Goal: Transaction & Acquisition: Purchase product/service

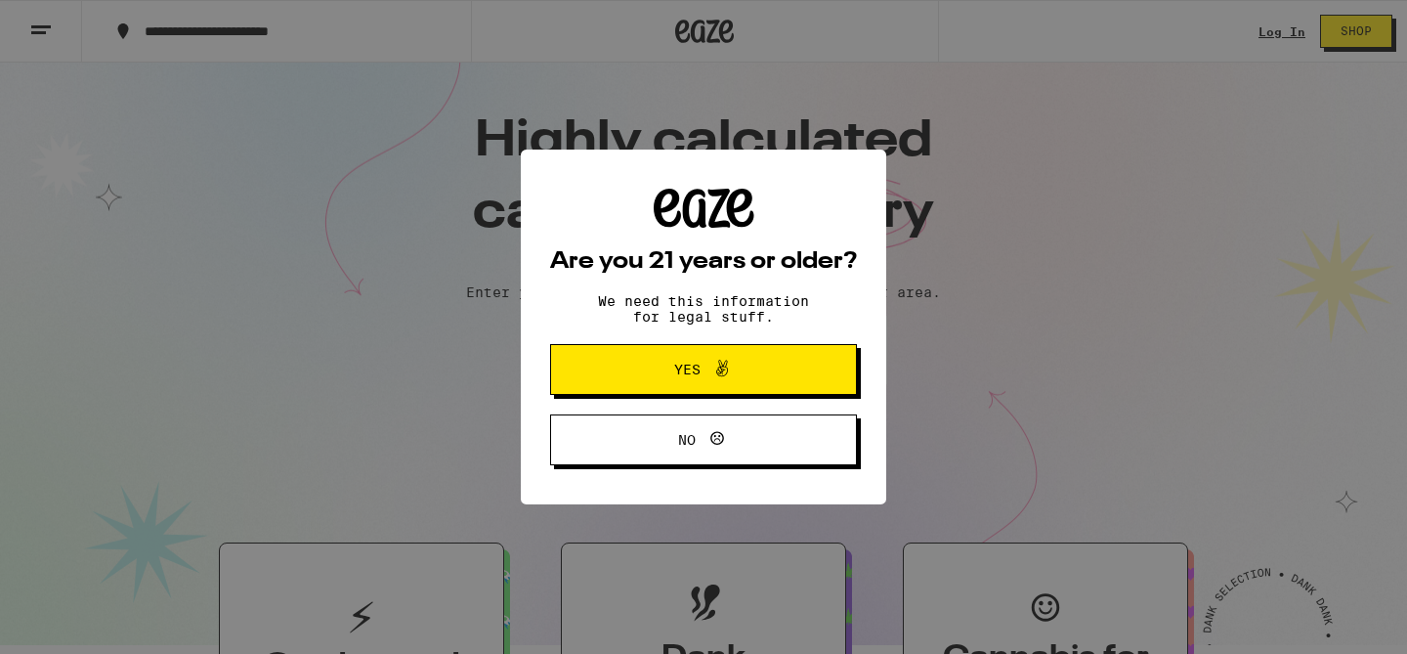
click at [1163, 75] on div "Are you 21 years or older? We need this information for legal stuff. Yes No" at bounding box center [703, 327] width 1407 height 654
click at [648, 370] on span "Yes" at bounding box center [703, 369] width 149 height 25
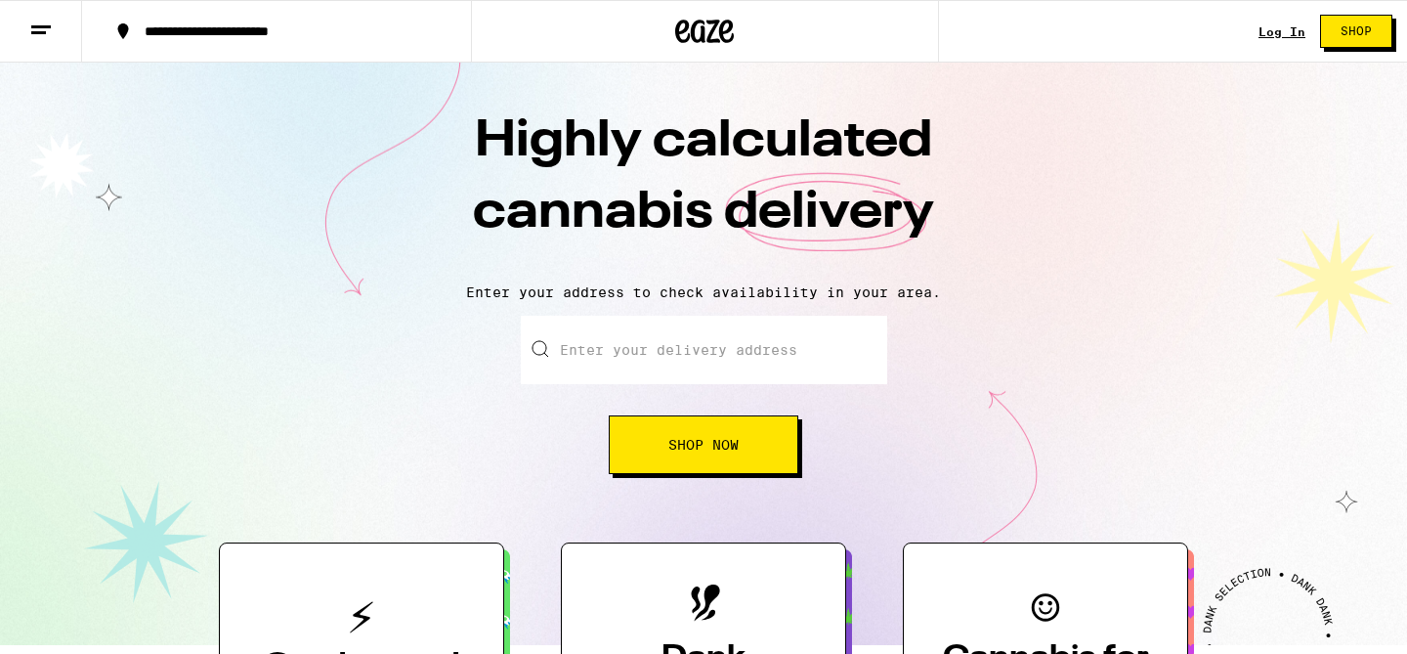
click at [1271, 37] on link "Log In" at bounding box center [1281, 31] width 47 height 13
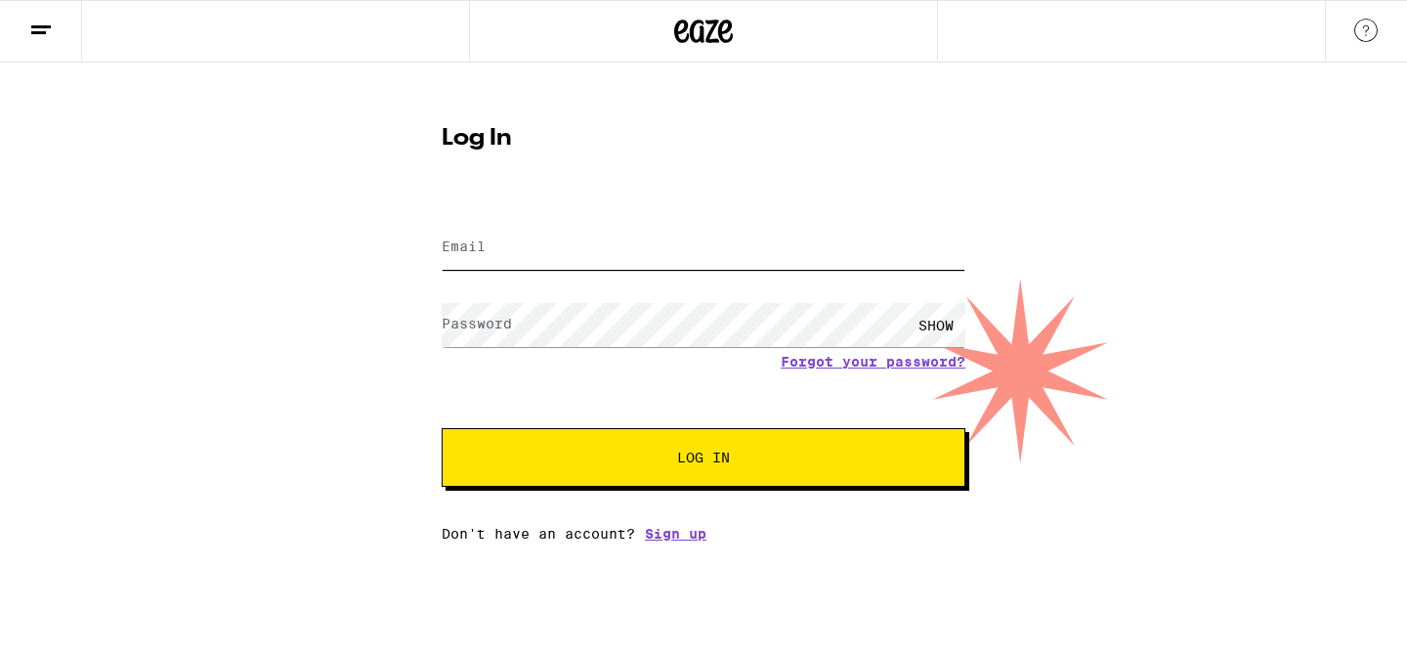
type input "[EMAIL_ADDRESS][DOMAIN_NAME]"
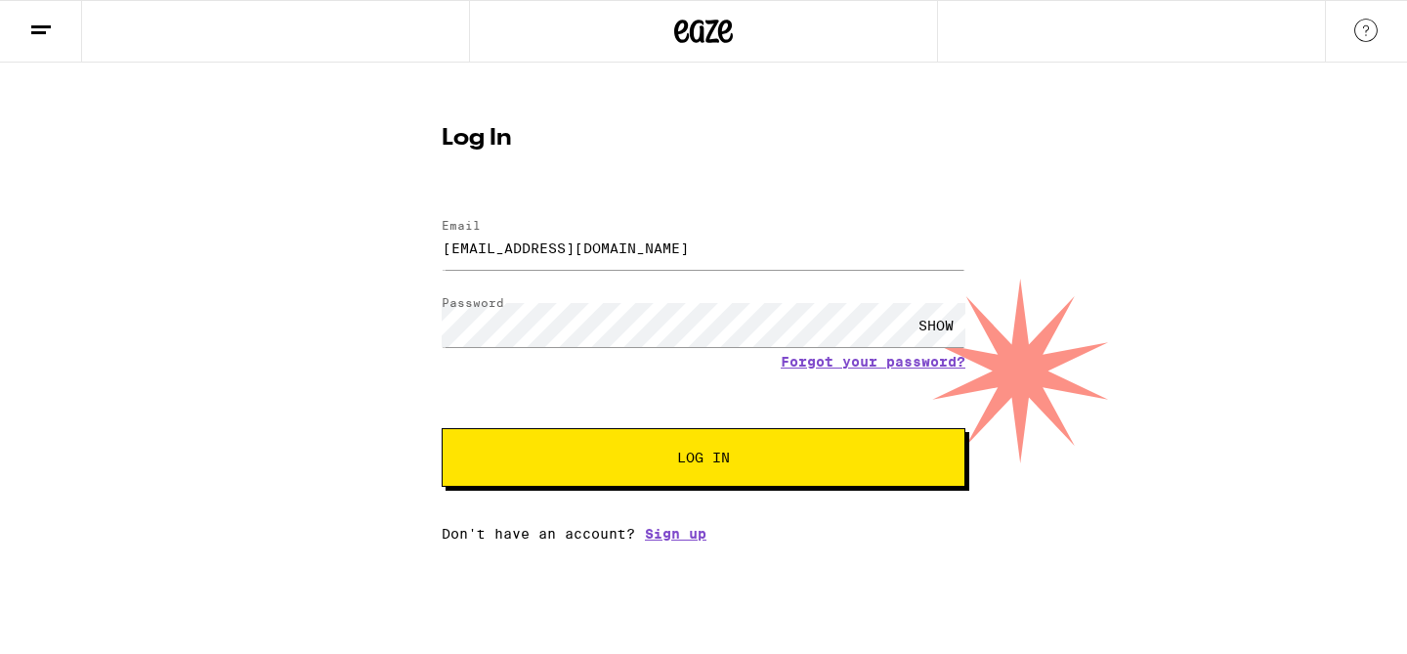
click at [723, 464] on span "Log In" at bounding box center [703, 457] width 53 height 14
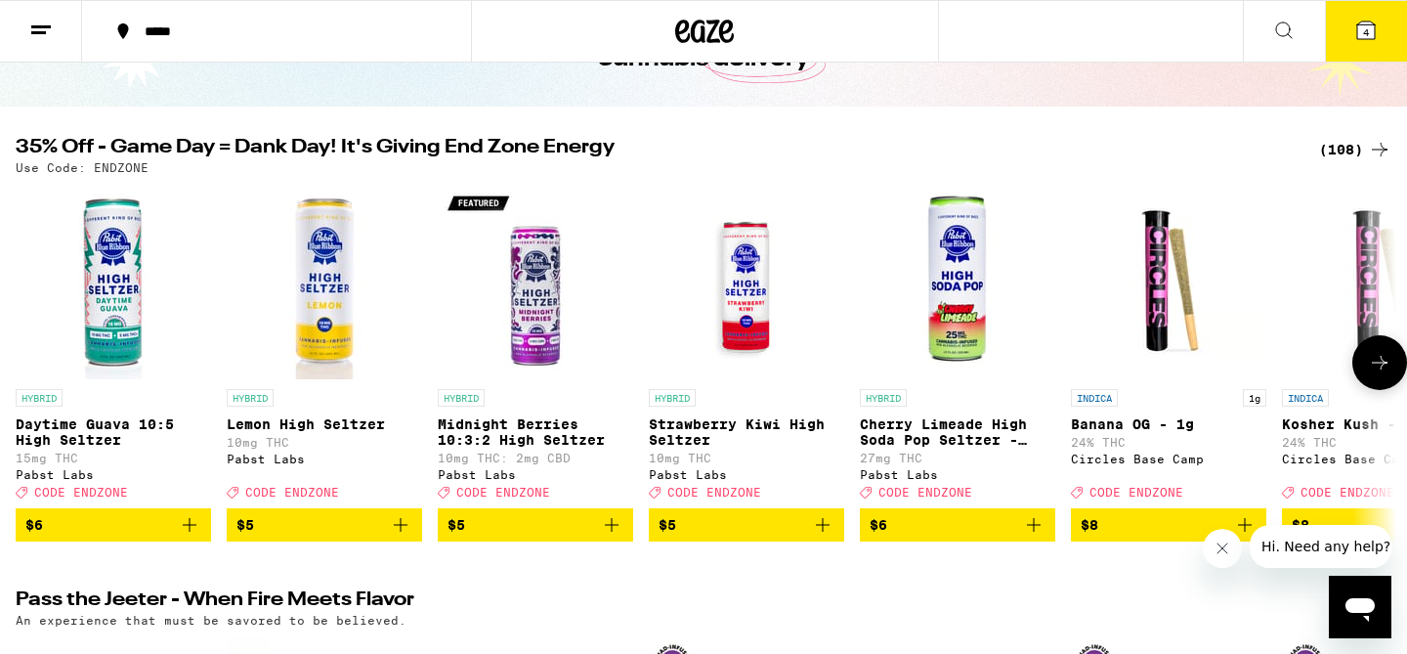
scroll to position [143, 0]
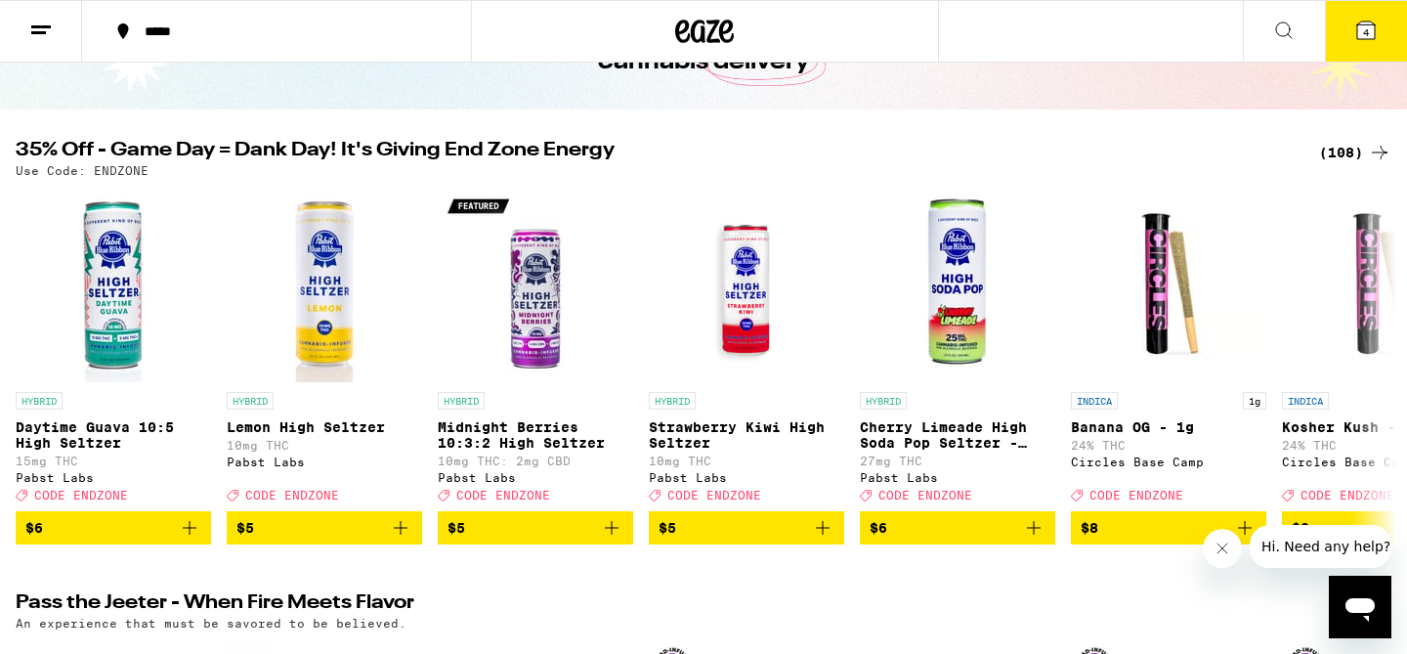
click at [1278, 28] on icon at bounding box center [1283, 30] width 23 height 23
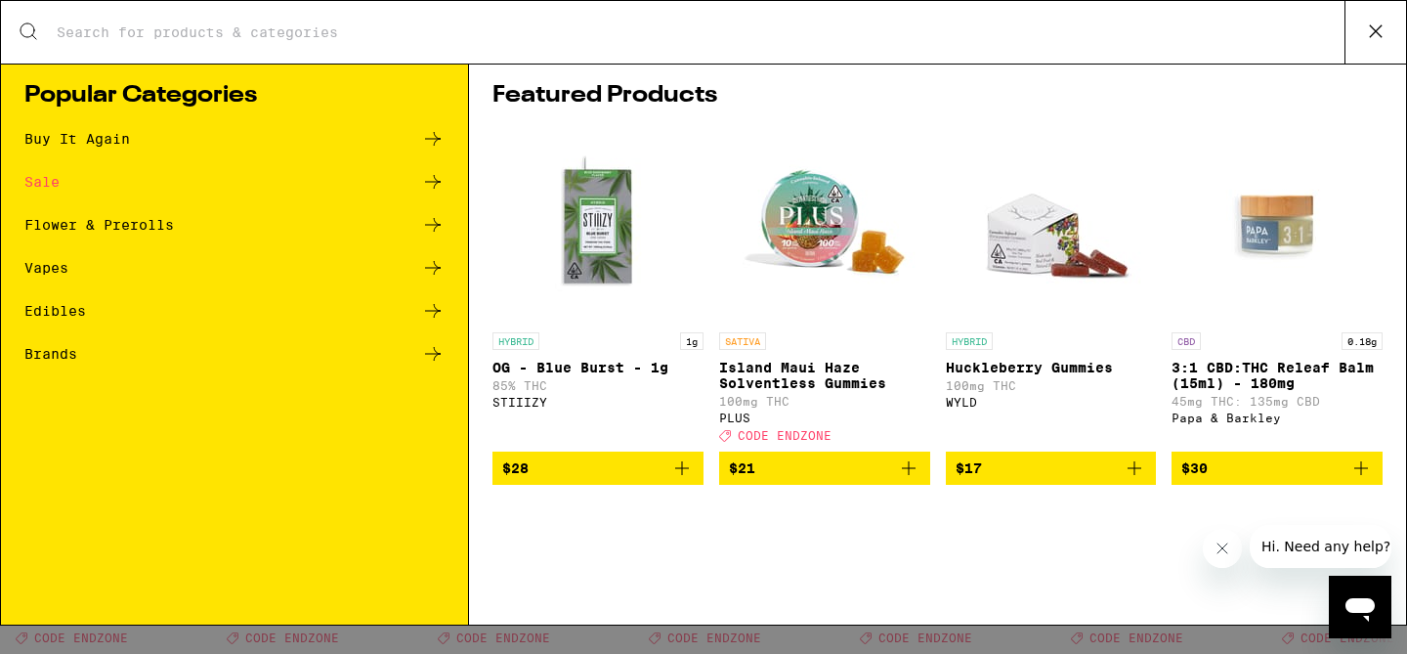
scroll to position [0, 0]
click at [388, 28] on input "Search for Products" at bounding box center [700, 32] width 1289 height 18
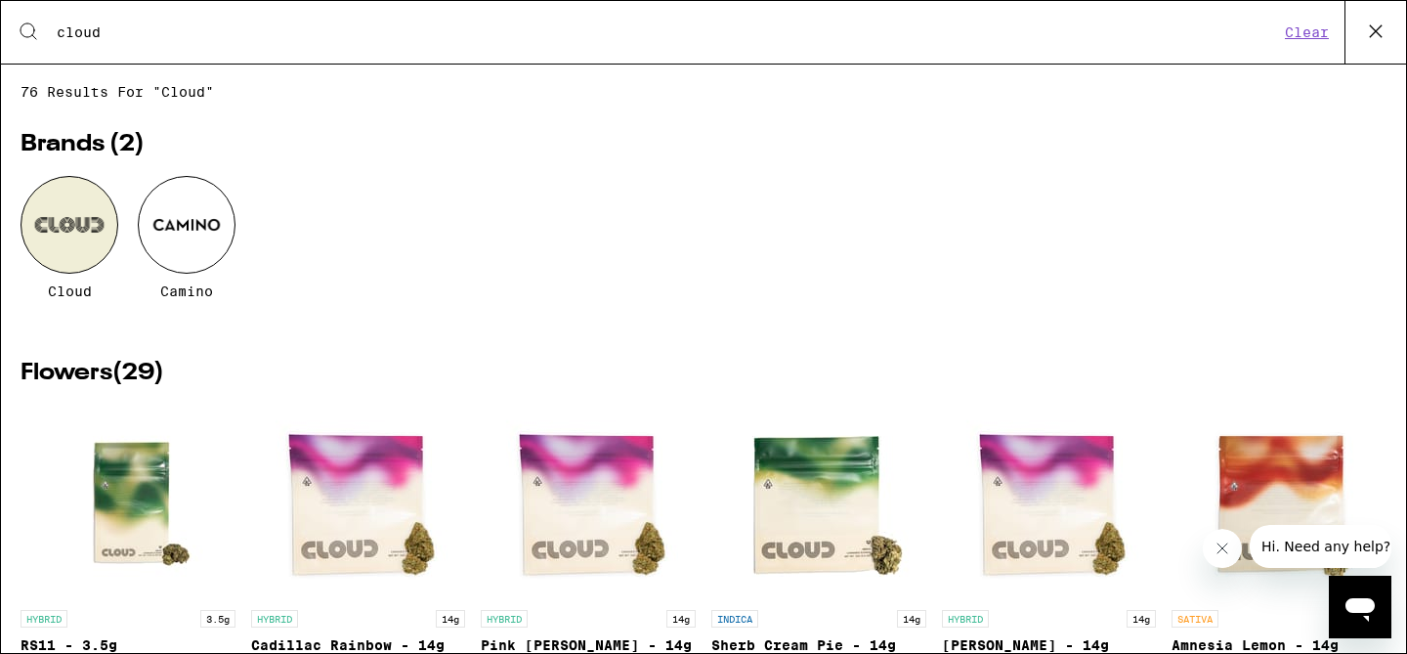
type input "cloud"
click at [42, 215] on div at bounding box center [70, 225] width 98 height 98
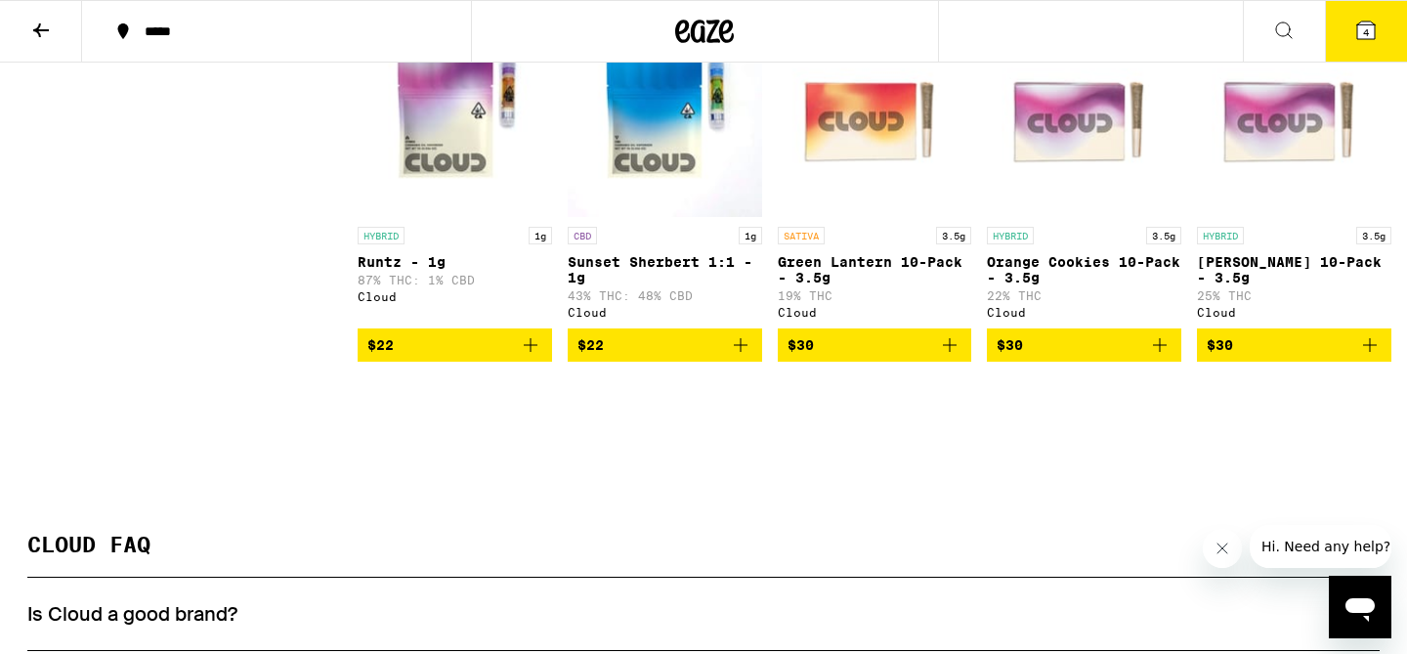
scroll to position [2071, 0]
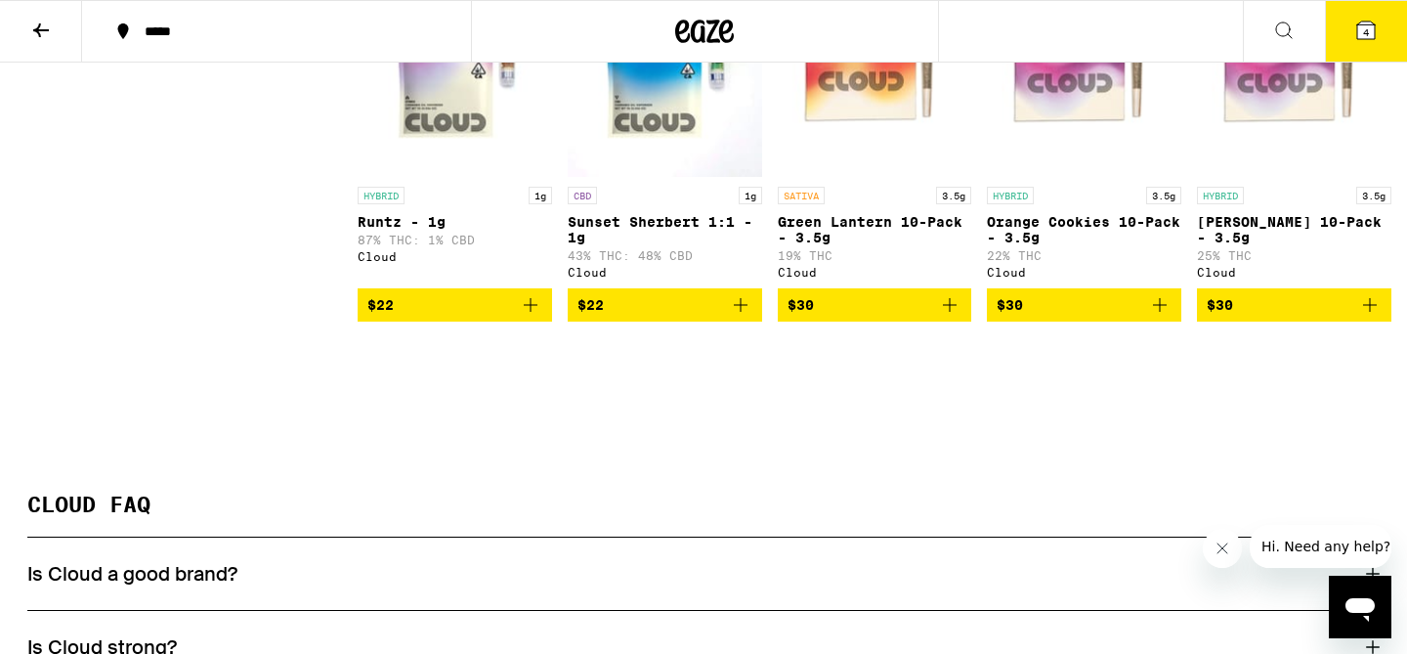
click at [951, 317] on icon "Add to bag" at bounding box center [949, 304] width 23 height 23
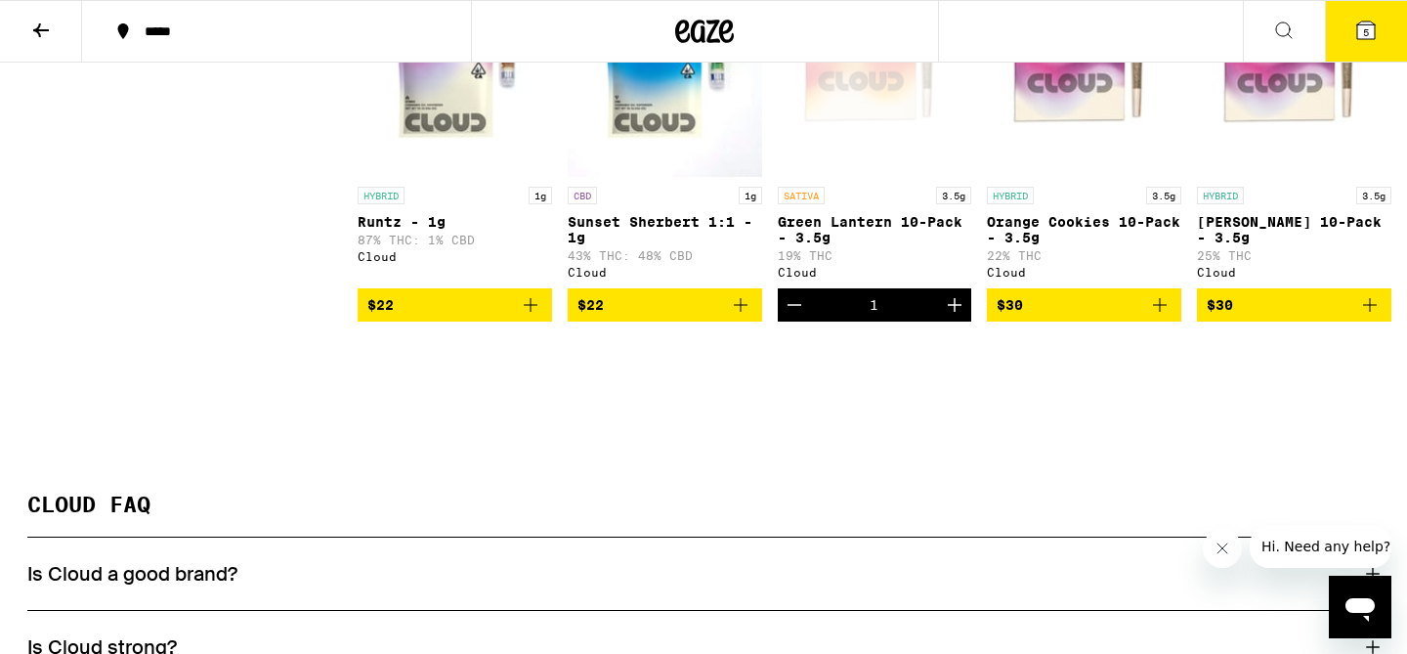
click at [951, 317] on icon "Increment" at bounding box center [954, 304] width 23 height 23
click at [704, 35] on icon at bounding box center [705, 31] width 29 height 23
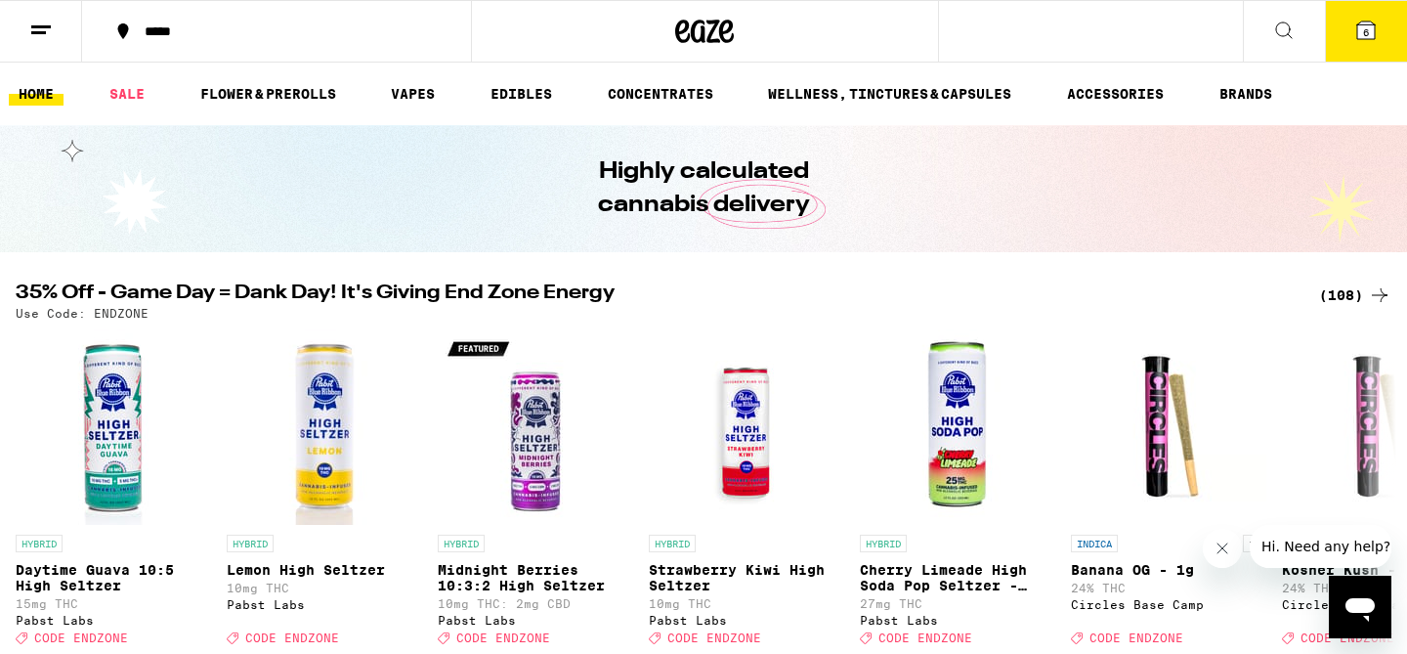
click at [1287, 37] on icon at bounding box center [1283, 30] width 23 height 23
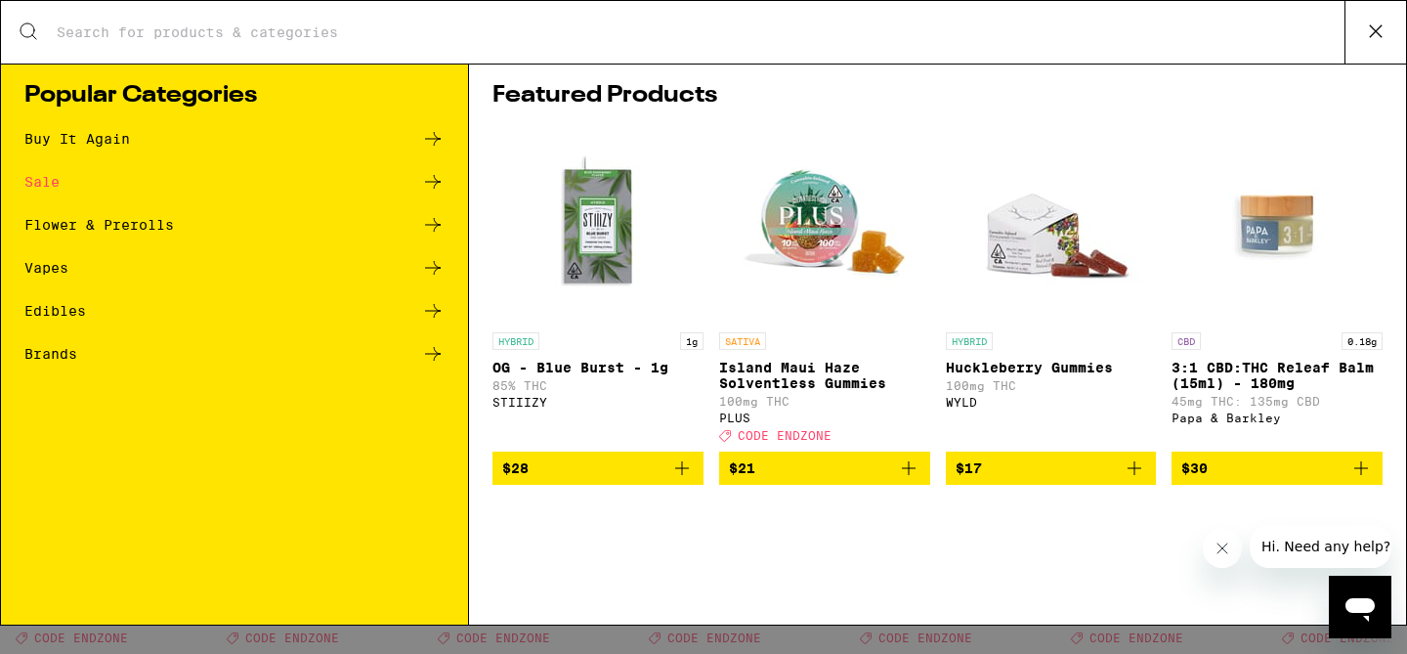
click at [550, 27] on input "Search for Products" at bounding box center [700, 32] width 1289 height 18
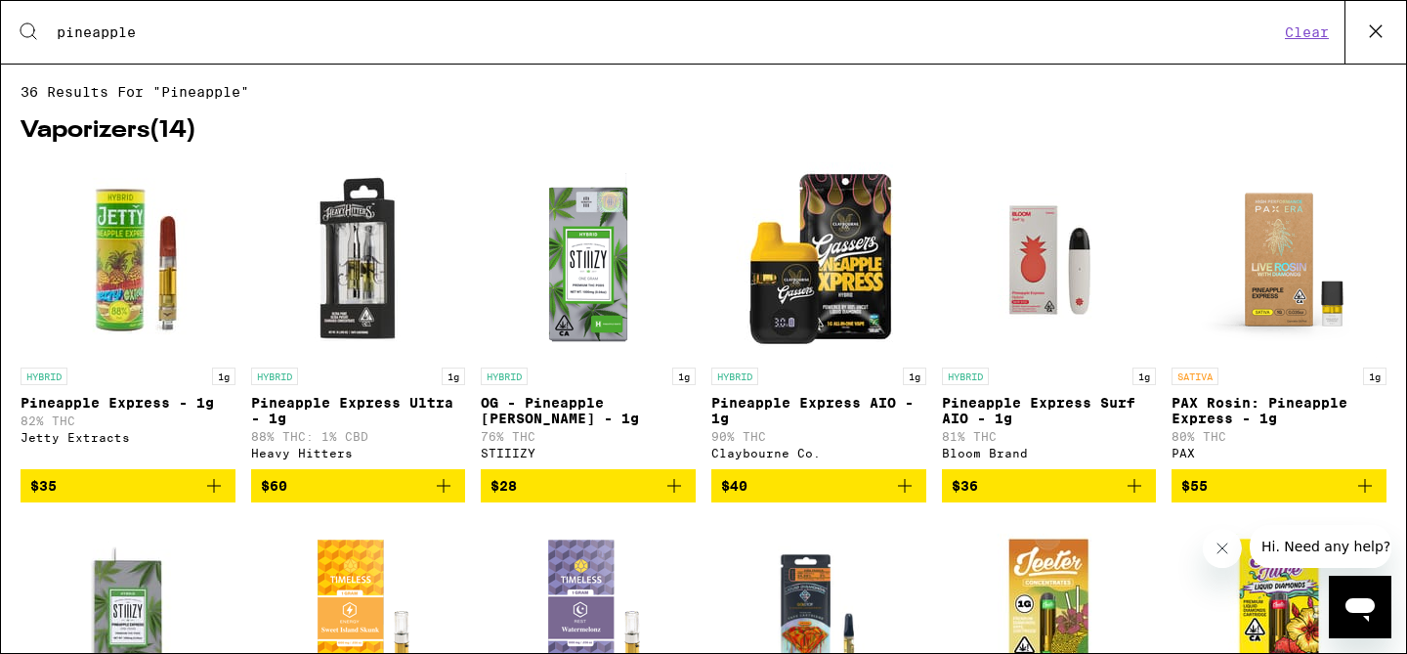
type input "pineapple"
click at [1039, 291] on img "Open page for Pineapple Express Surf AIO - 1g from Bloom Brand" at bounding box center [1048, 259] width 195 height 195
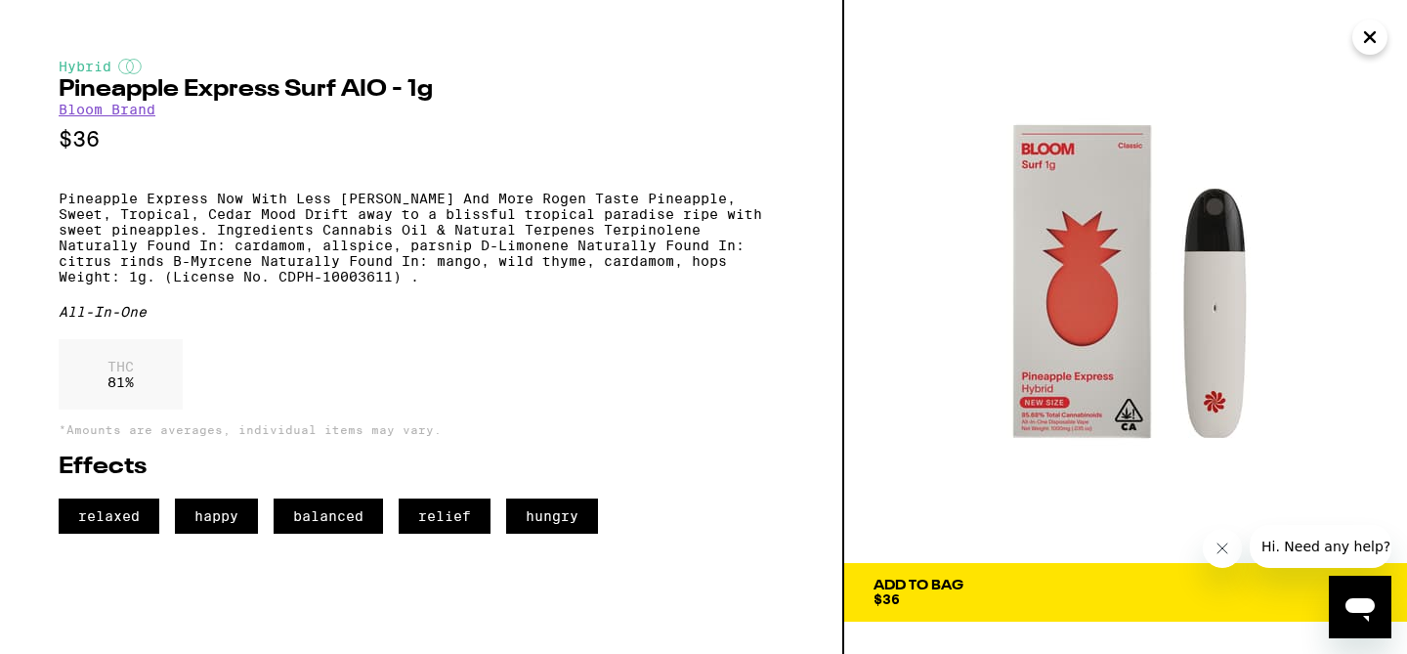
click at [91, 117] on link "Bloom Brand" at bounding box center [107, 110] width 97 height 16
click at [1379, 40] on icon "Close" at bounding box center [1369, 36] width 23 height 29
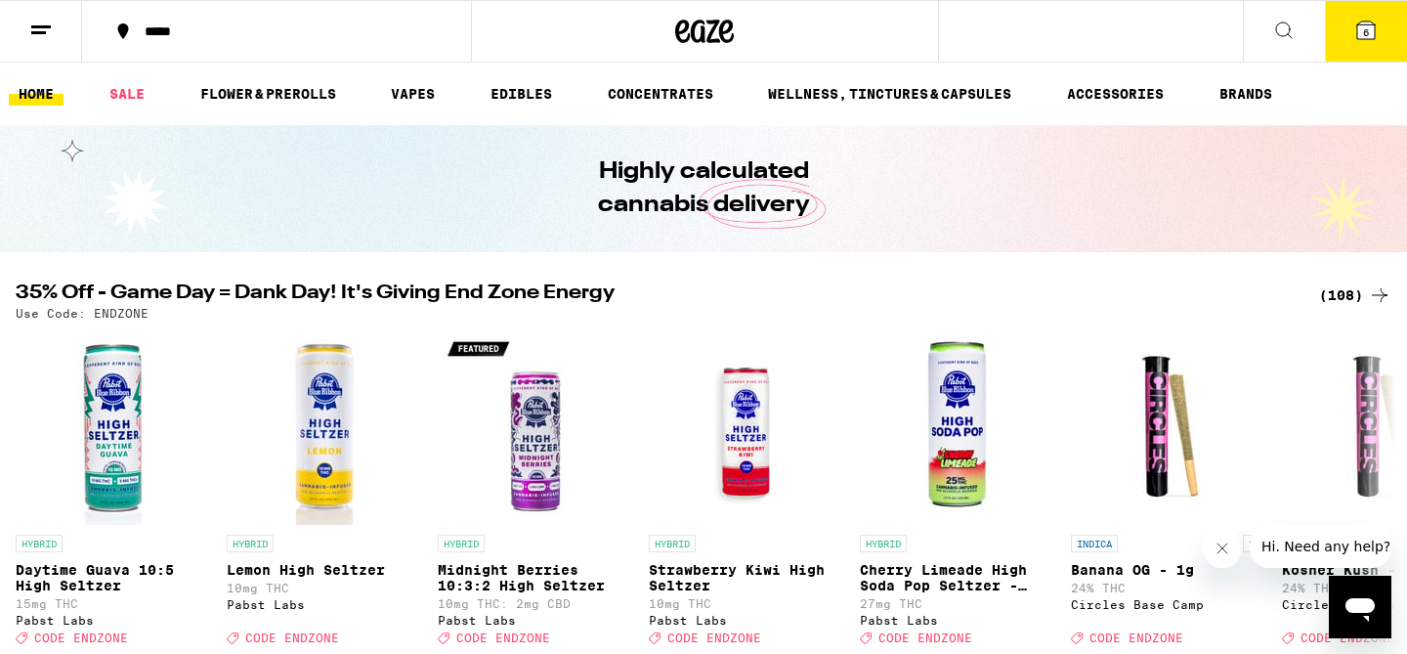
scroll to position [13, 0]
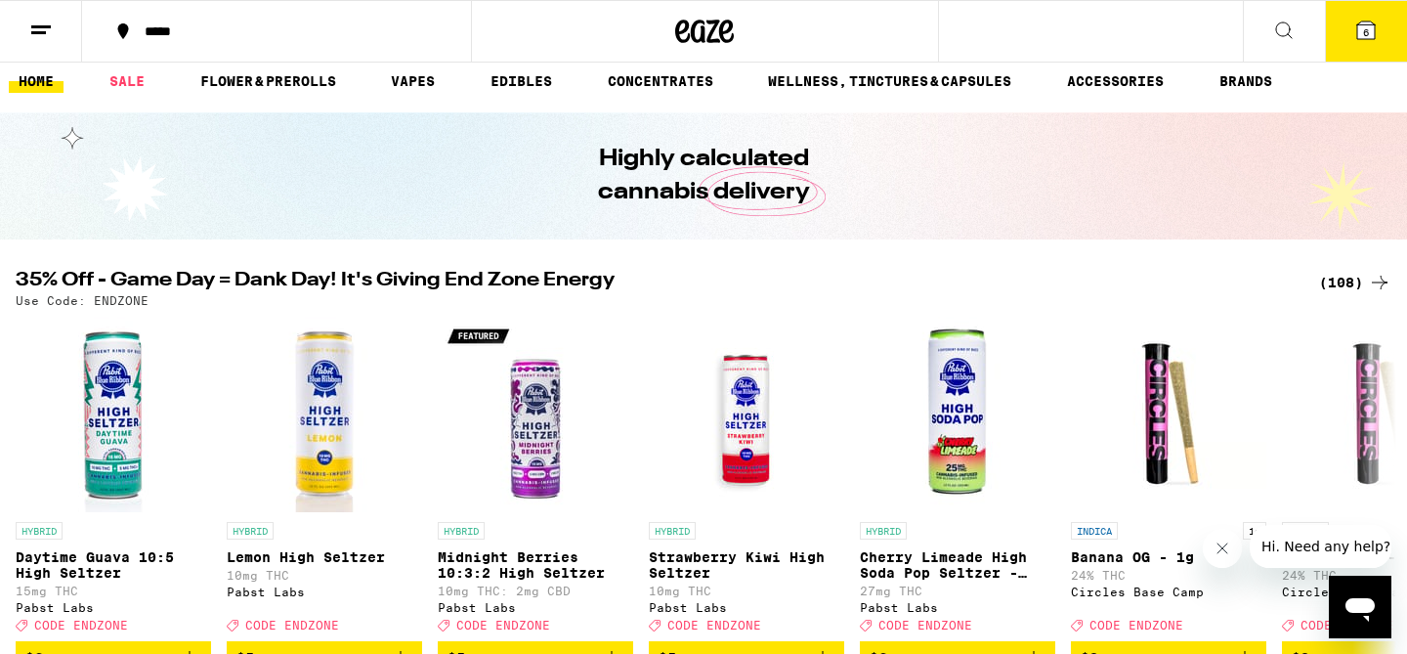
click at [1365, 33] on span "6" at bounding box center [1366, 32] width 6 height 12
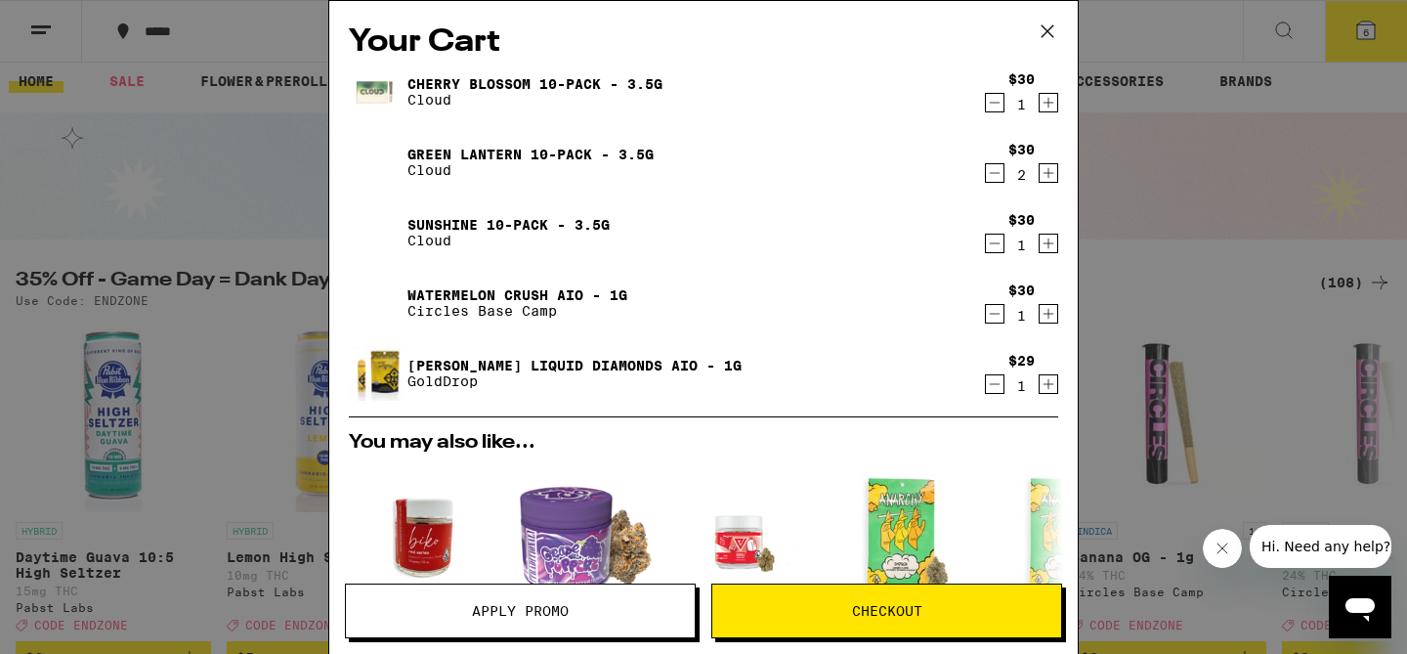
click at [997, 312] on icon "Decrement" at bounding box center [995, 313] width 18 height 23
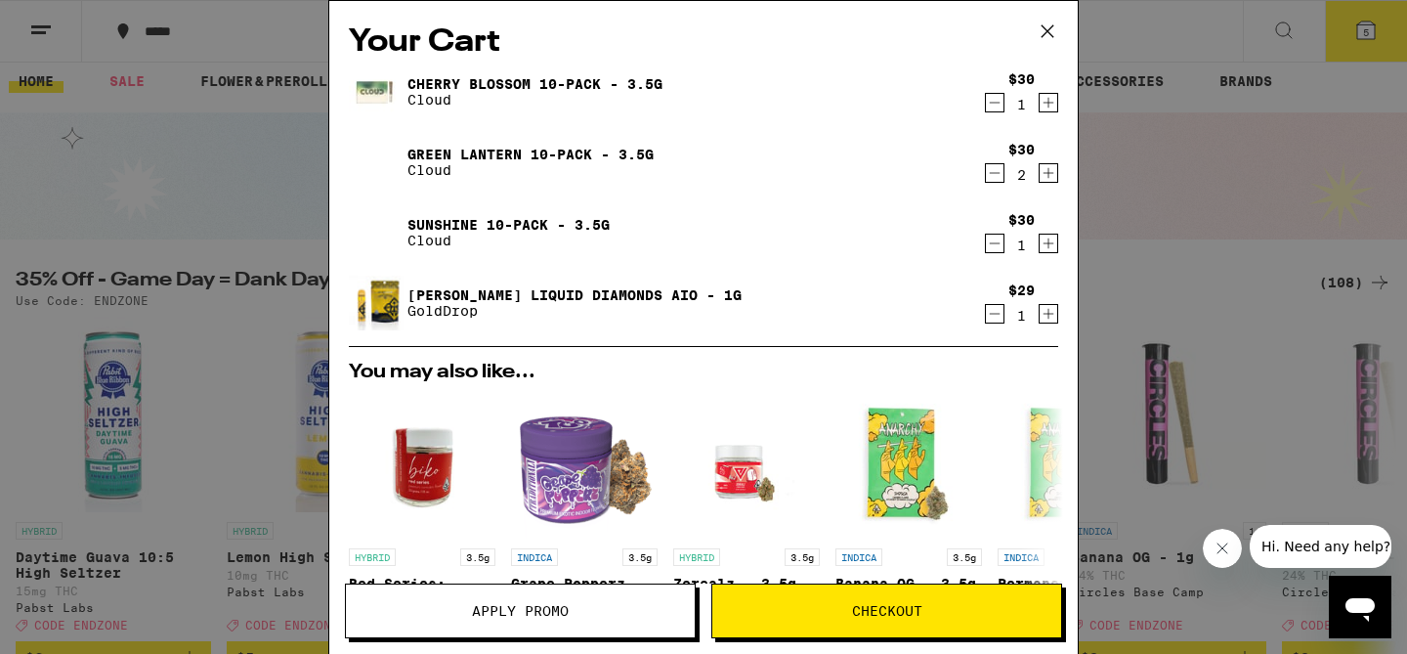
click at [997, 312] on icon "Decrement" at bounding box center [995, 313] width 18 height 23
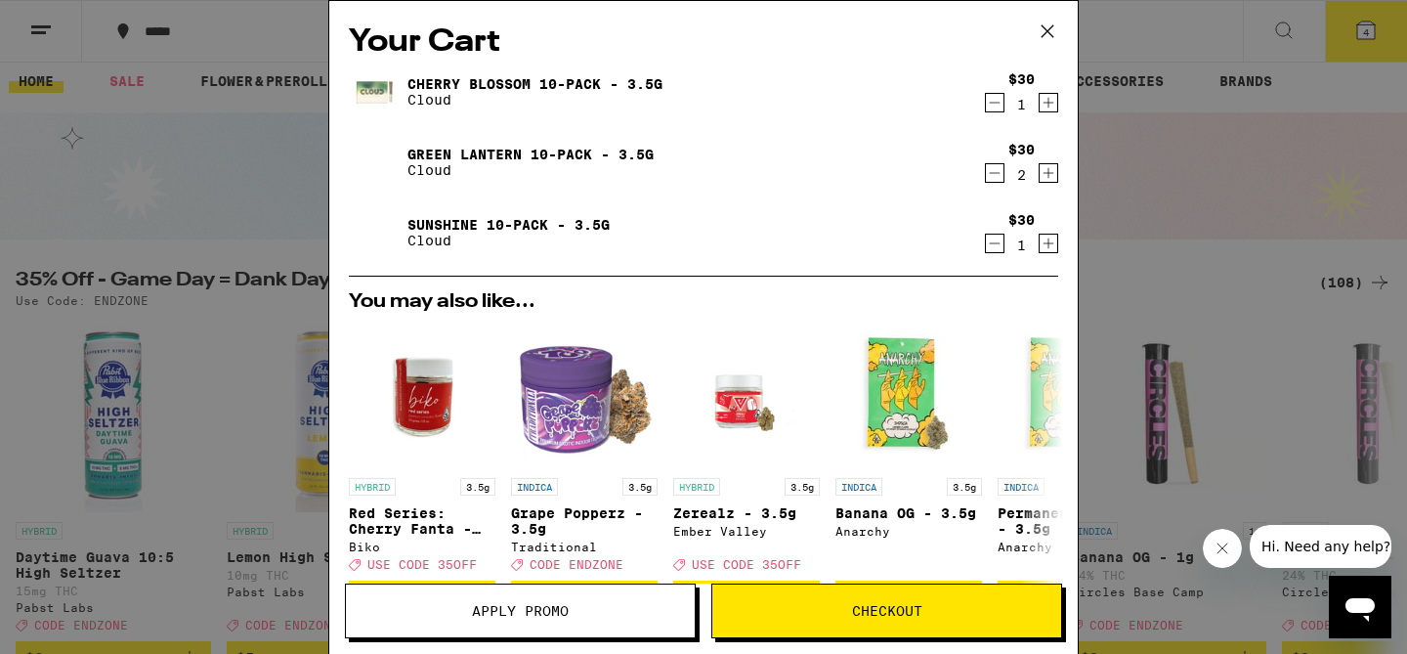
click at [1045, 34] on icon at bounding box center [1048, 31] width 12 height 12
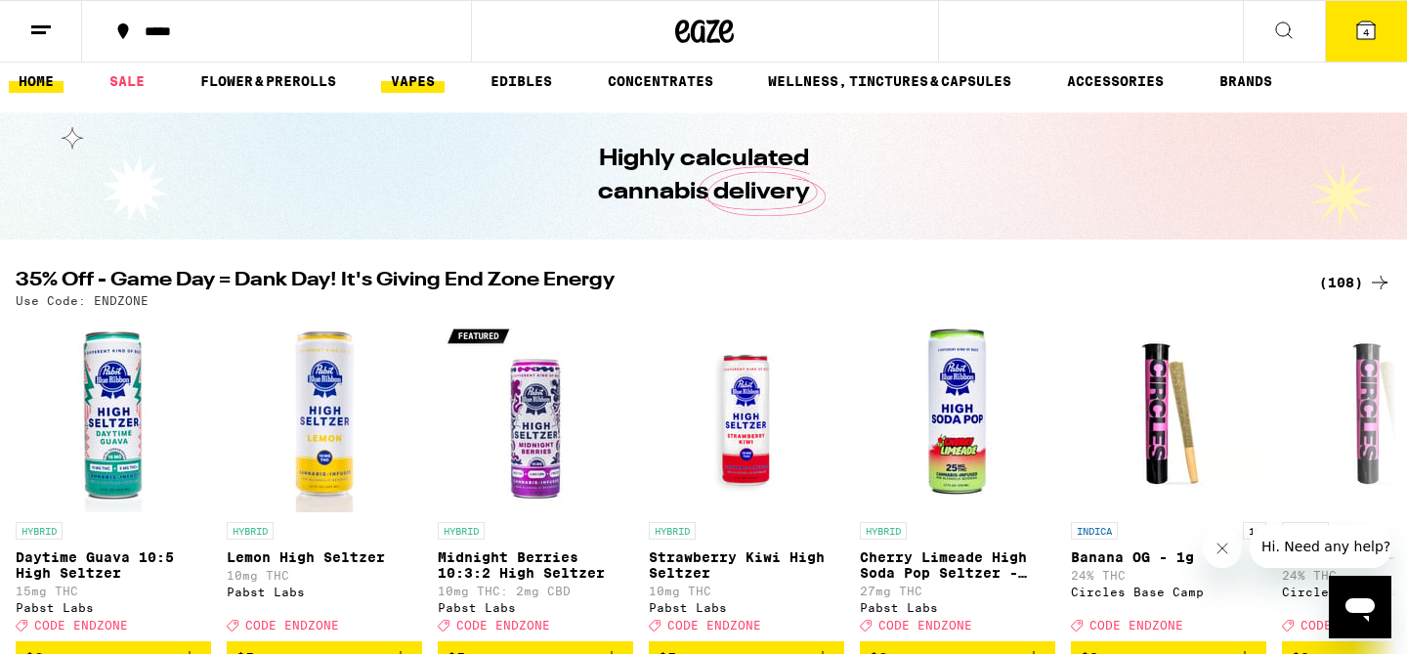
click at [430, 90] on link "VAPES" at bounding box center [413, 80] width 64 height 23
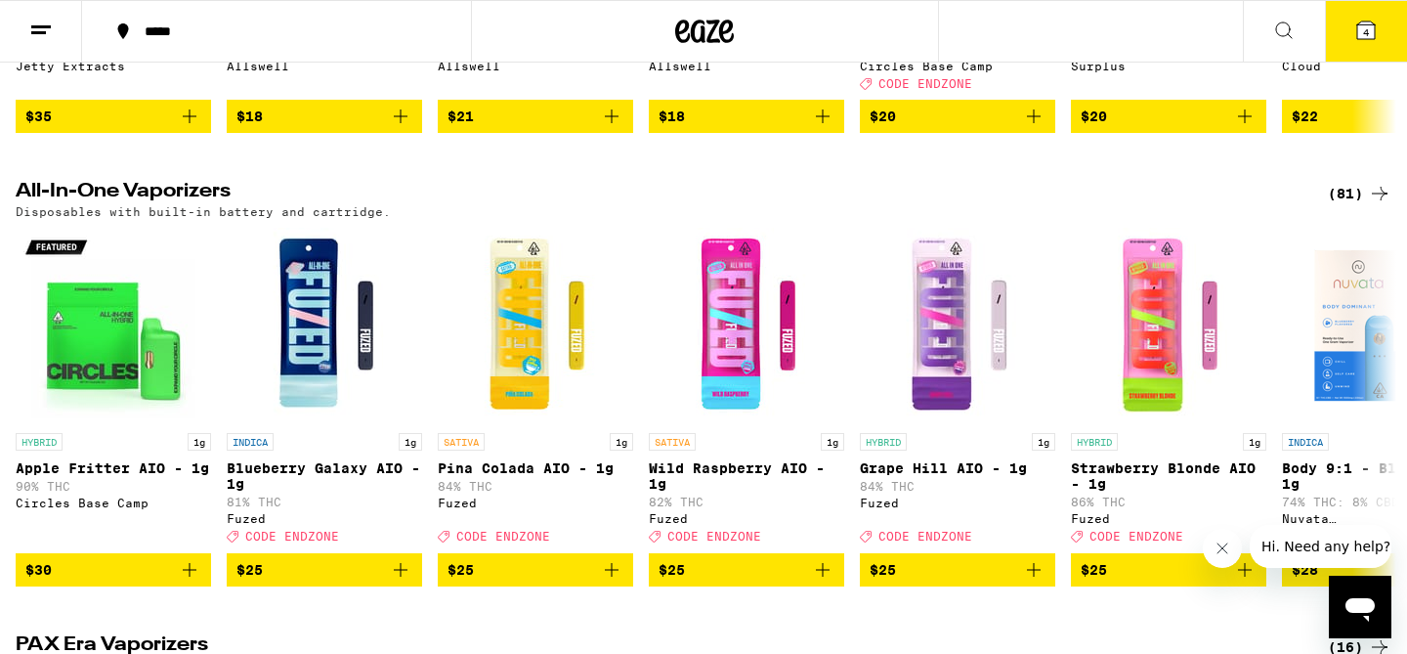
scroll to position [960, 0]
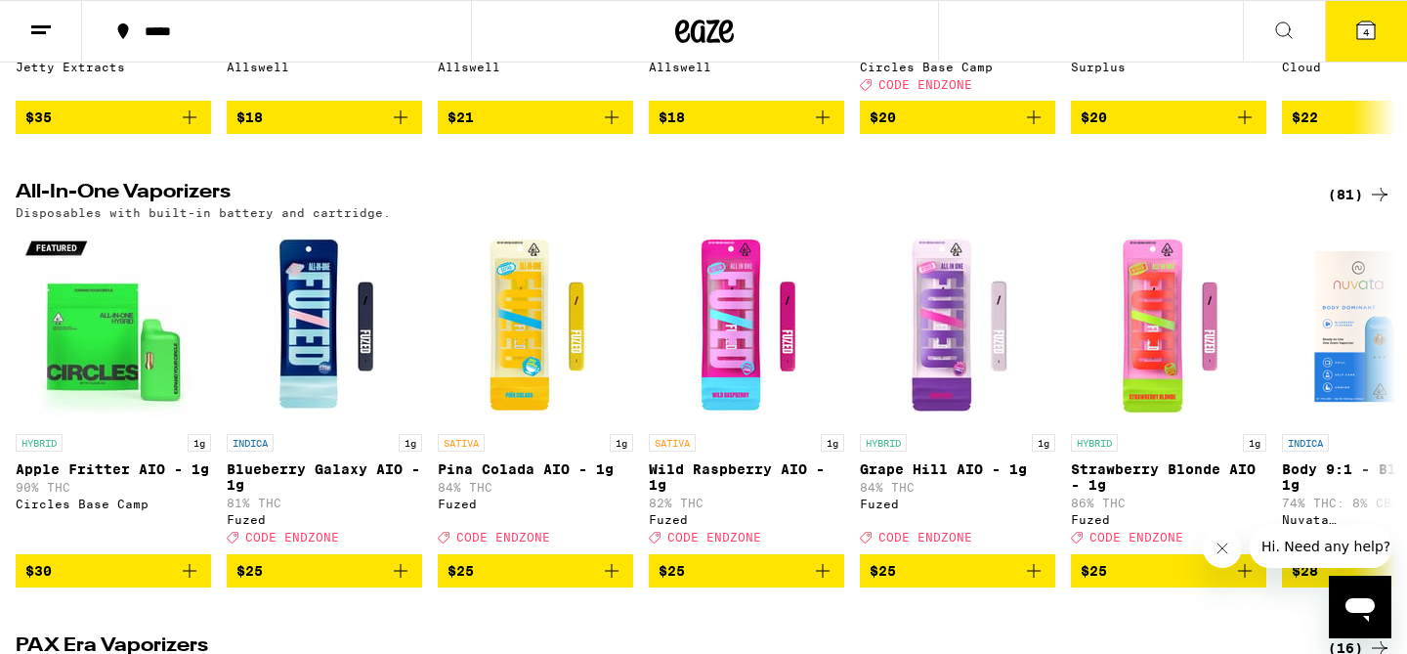
click at [1345, 206] on div "(81)" at bounding box center [1360, 194] width 64 height 23
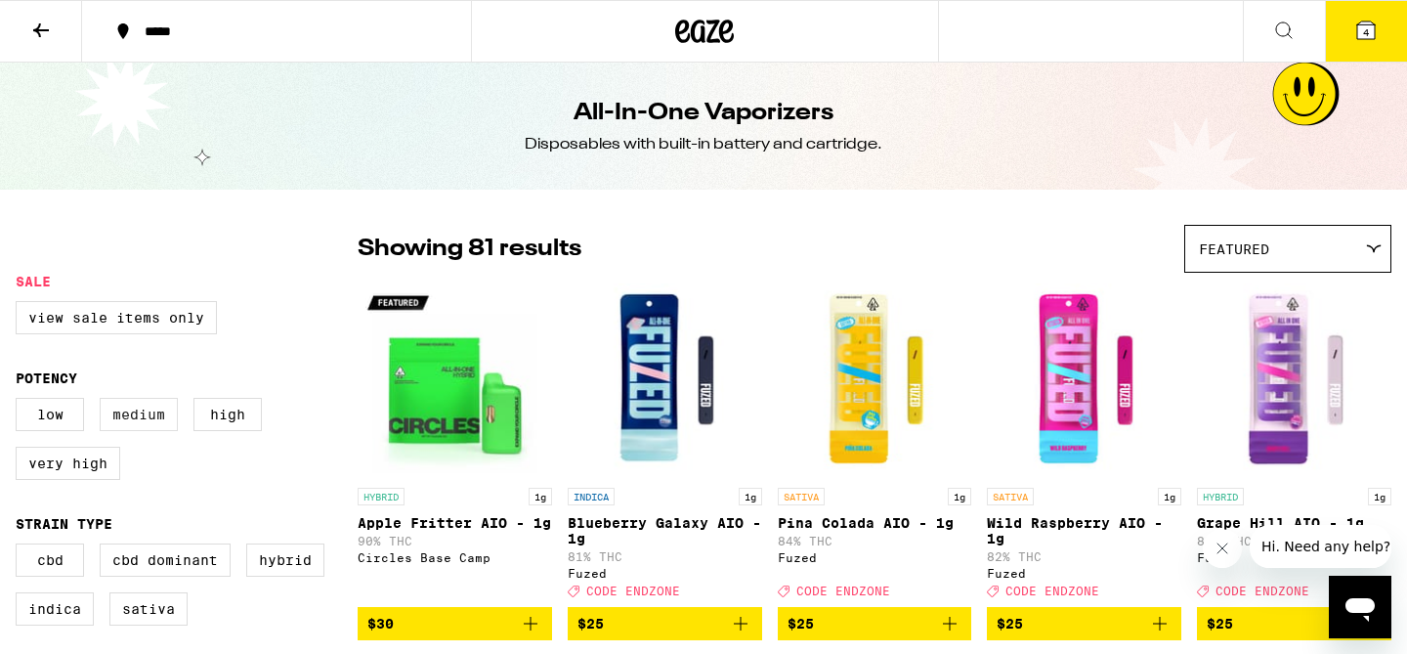
click at [139, 424] on label "Medium" at bounding box center [139, 414] width 78 height 33
click at [21, 402] on input "Medium" at bounding box center [20, 401] width 1 height 1
checkbox input "true"
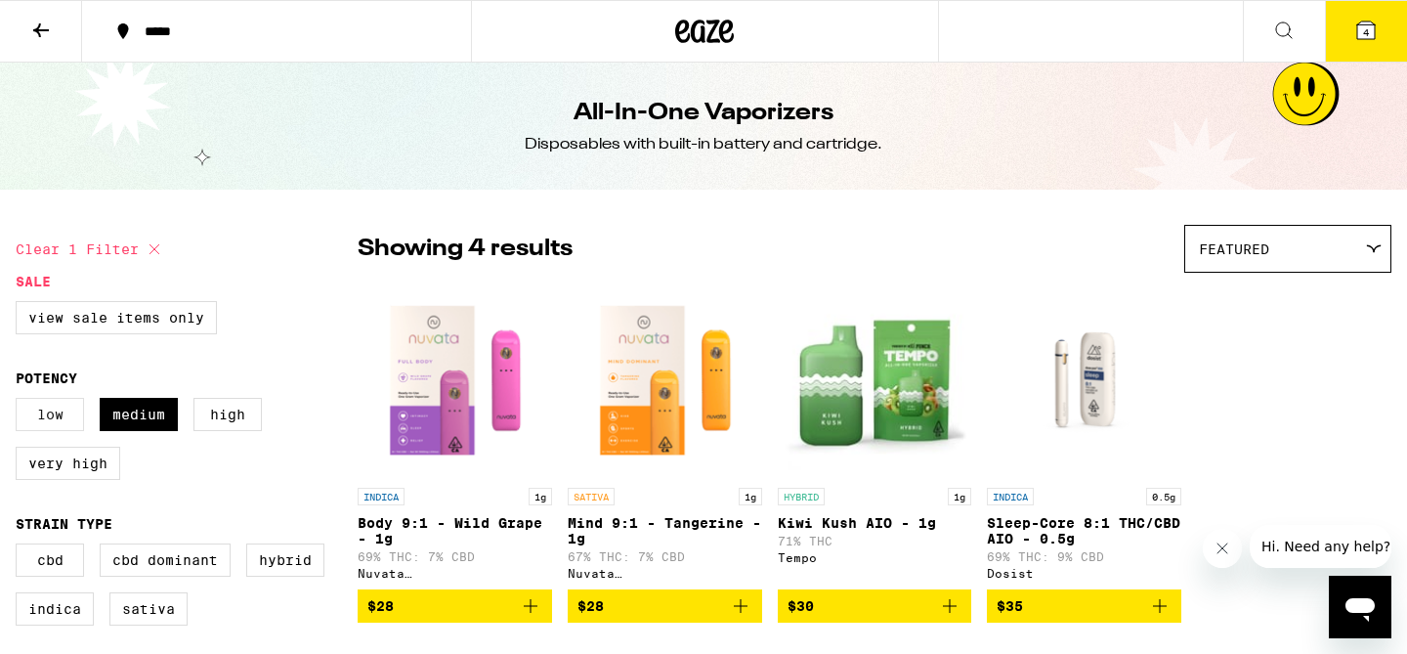
click at [41, 429] on label "Low" at bounding box center [50, 414] width 68 height 33
click at [21, 402] on input "Low" at bounding box center [20, 401] width 1 height 1
checkbox input "true"
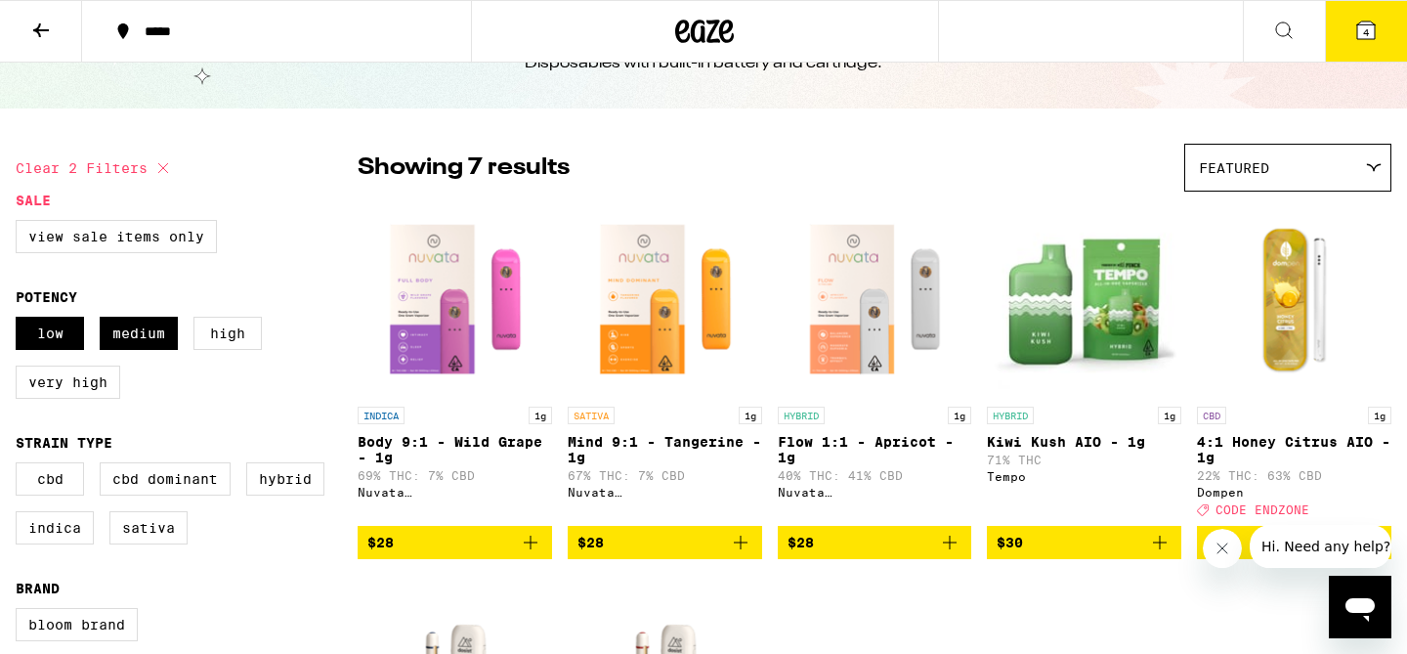
scroll to position [137, 0]
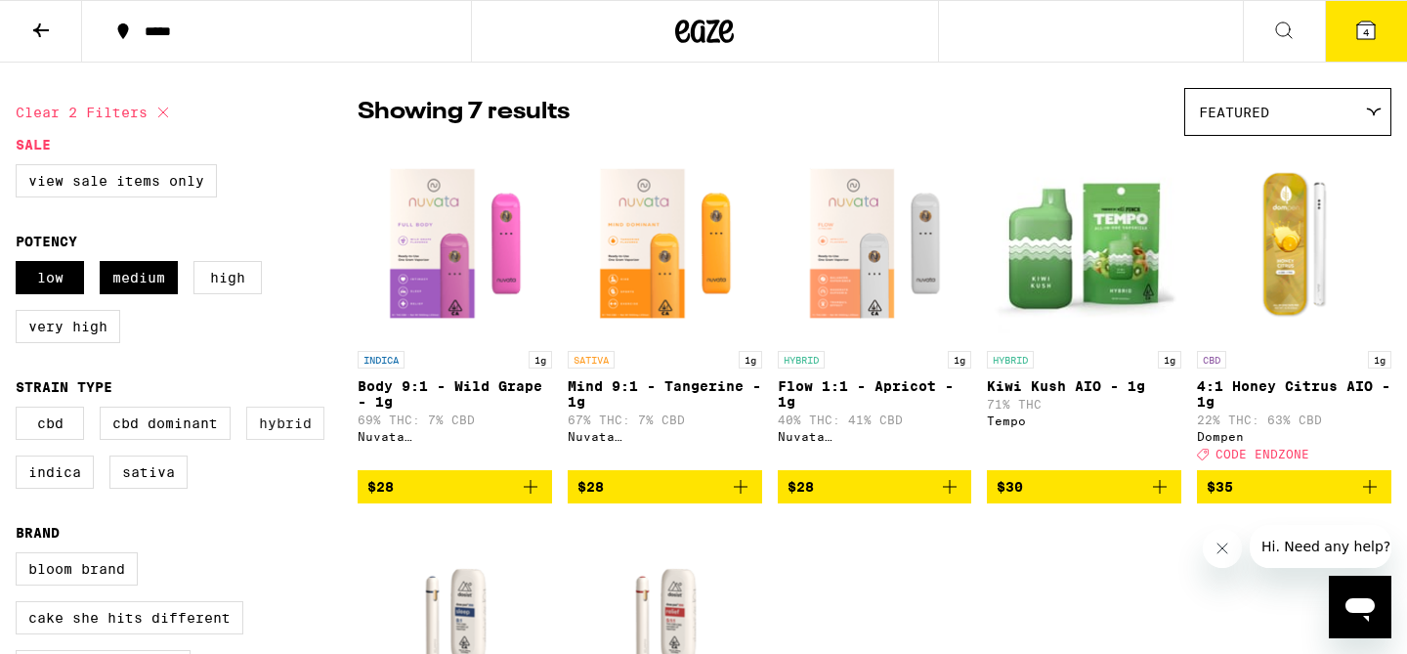
click at [294, 440] on label "Hybrid" at bounding box center [285, 422] width 78 height 33
click at [21, 410] on input "Hybrid" at bounding box center [20, 409] width 1 height 1
checkbox input "true"
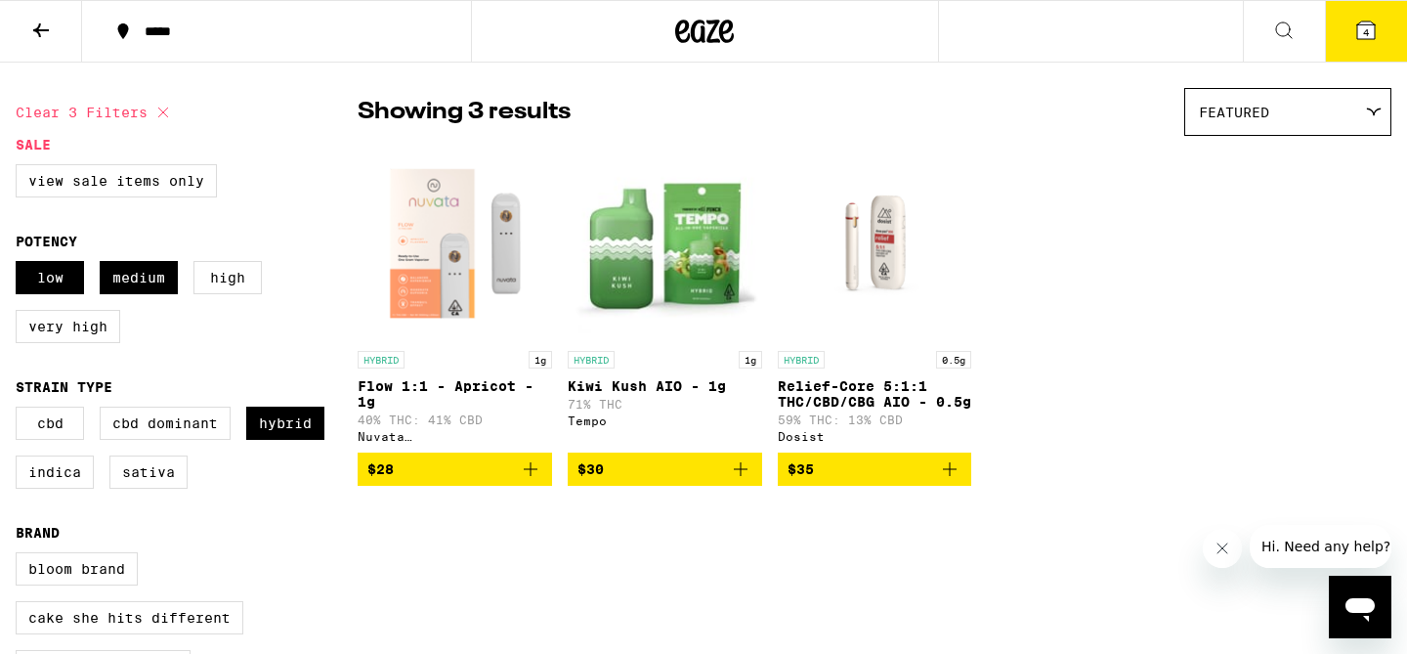
click at [532, 479] on icon "Add to bag" at bounding box center [530, 468] width 23 height 23
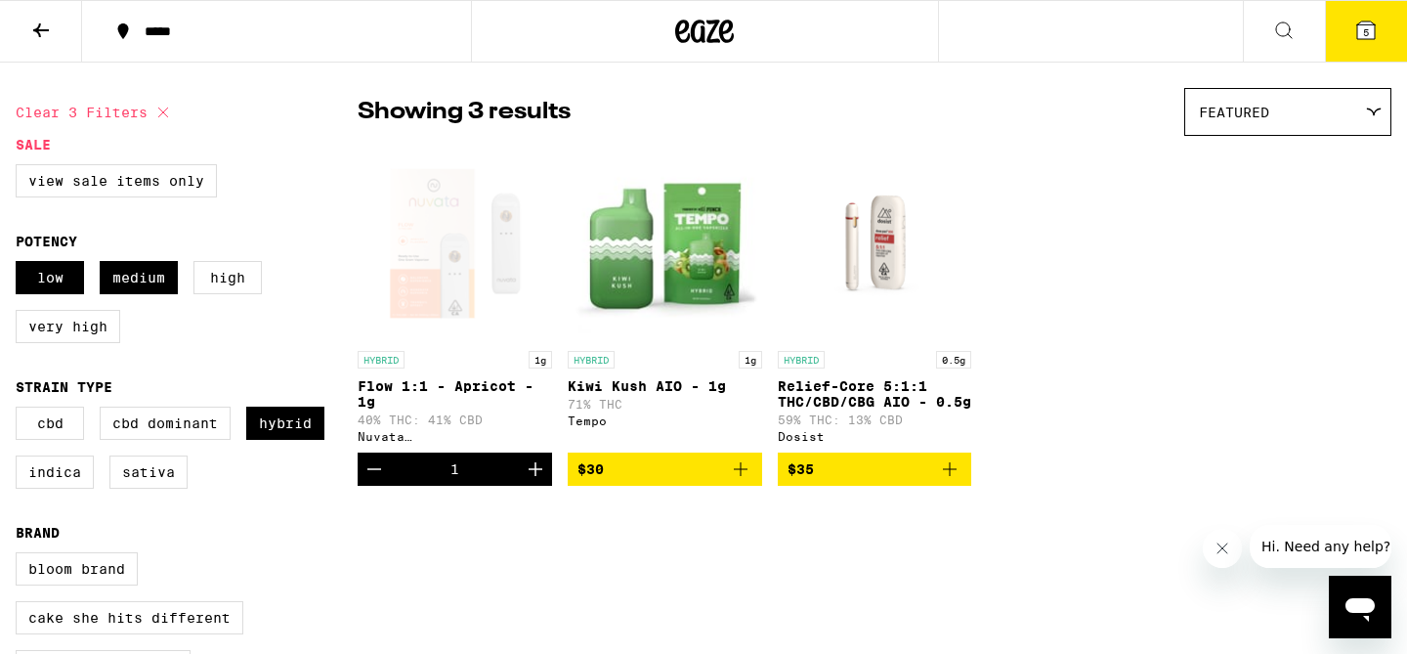
click at [947, 481] on icon "Add to bag" at bounding box center [949, 468] width 23 height 23
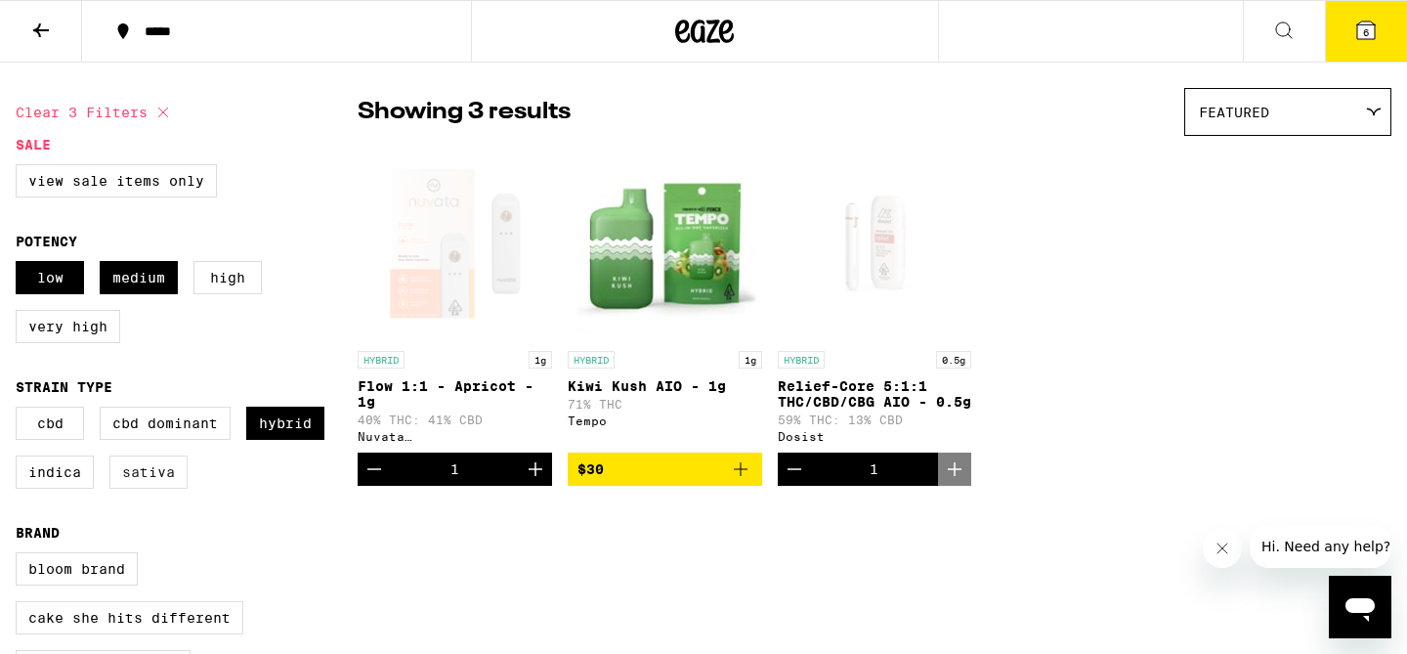
click at [143, 489] on label "Sativa" at bounding box center [148, 471] width 78 height 33
click at [21, 410] on input "Sativa" at bounding box center [20, 409] width 1 height 1
checkbox input "true"
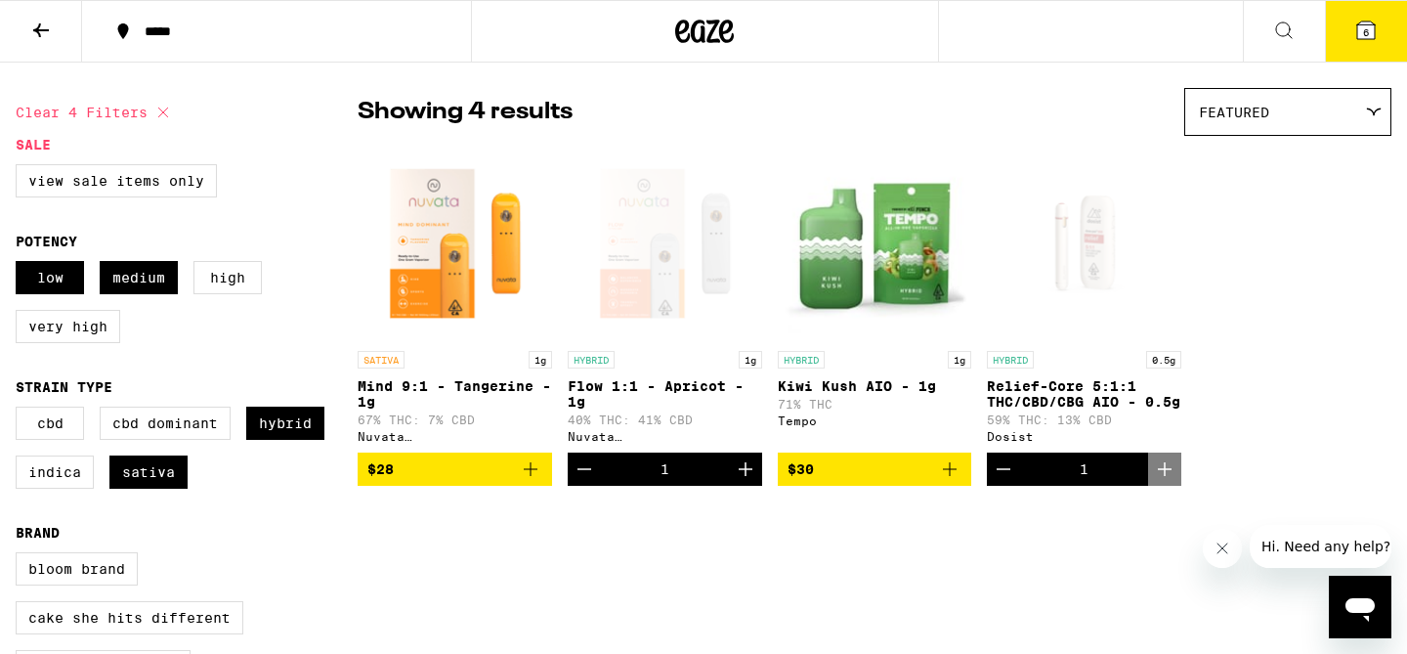
click at [533, 475] on icon "Add to bag" at bounding box center [530, 468] width 23 height 23
